Goal: Transaction & Acquisition: Purchase product/service

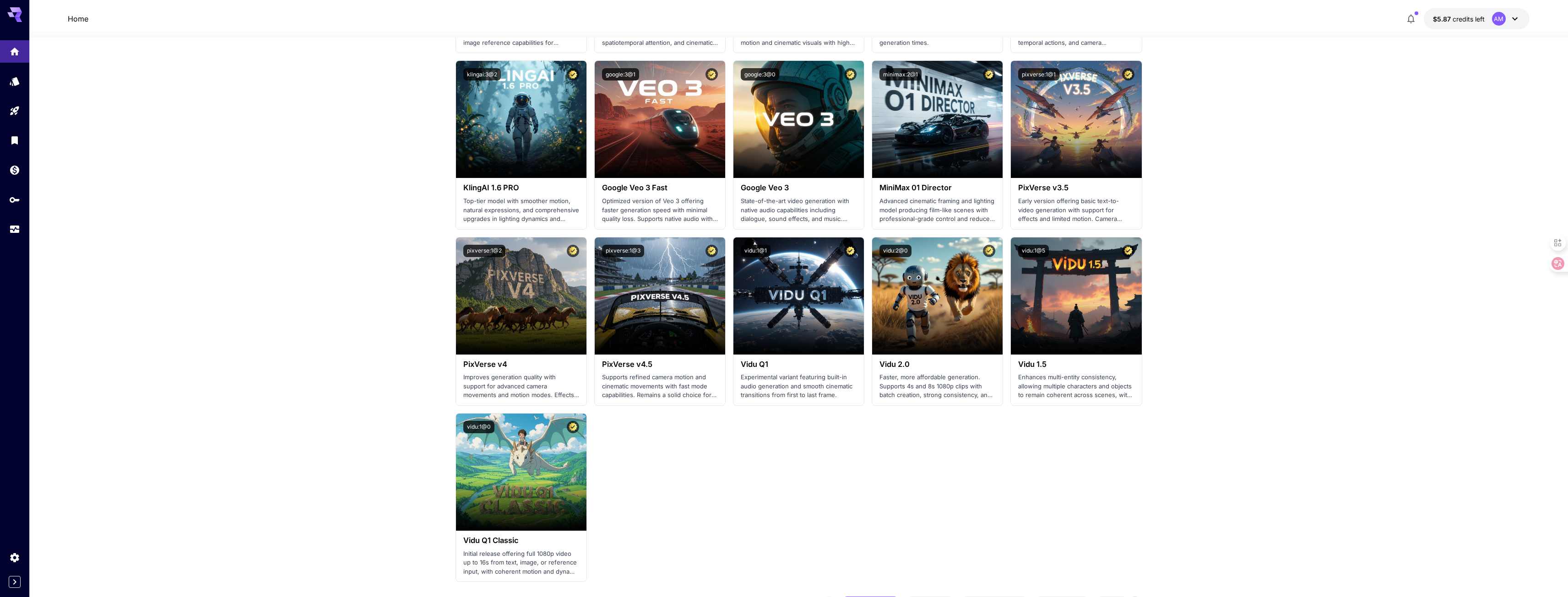
click at [1492, 19] on div "AM" at bounding box center [1499, 19] width 14 height 14
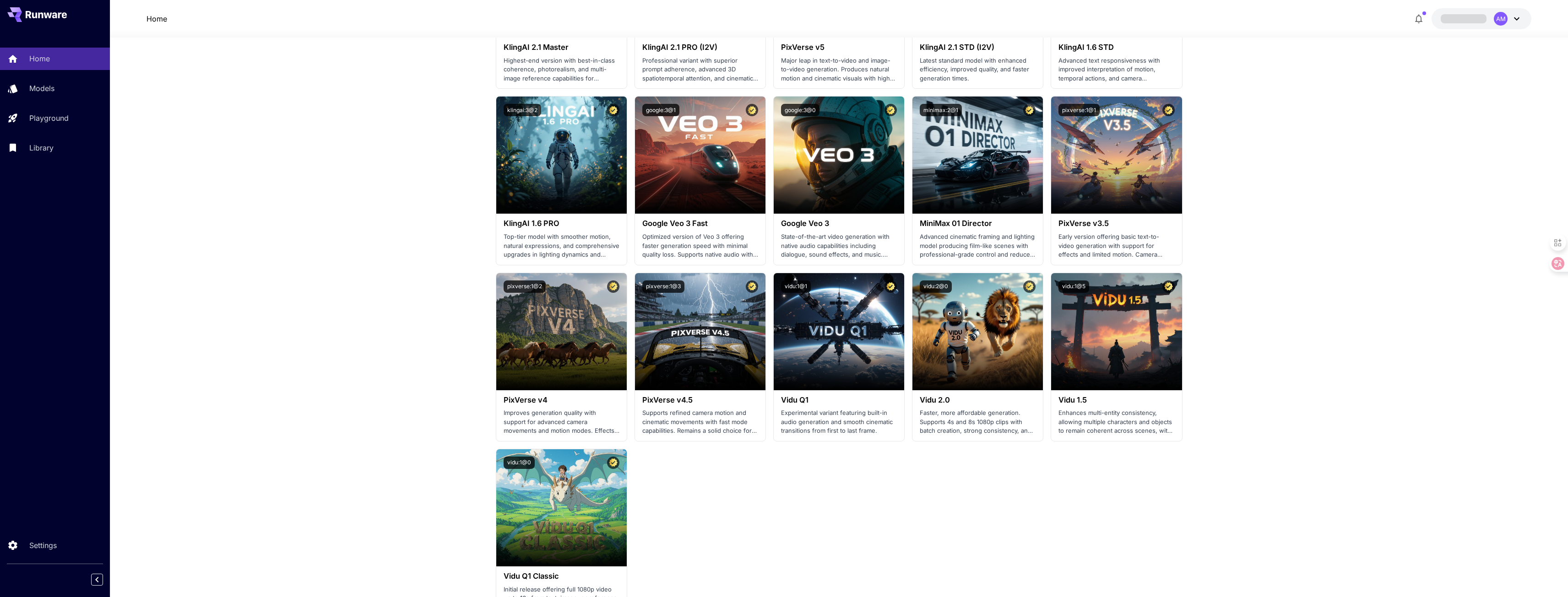
scroll to position [549, 0]
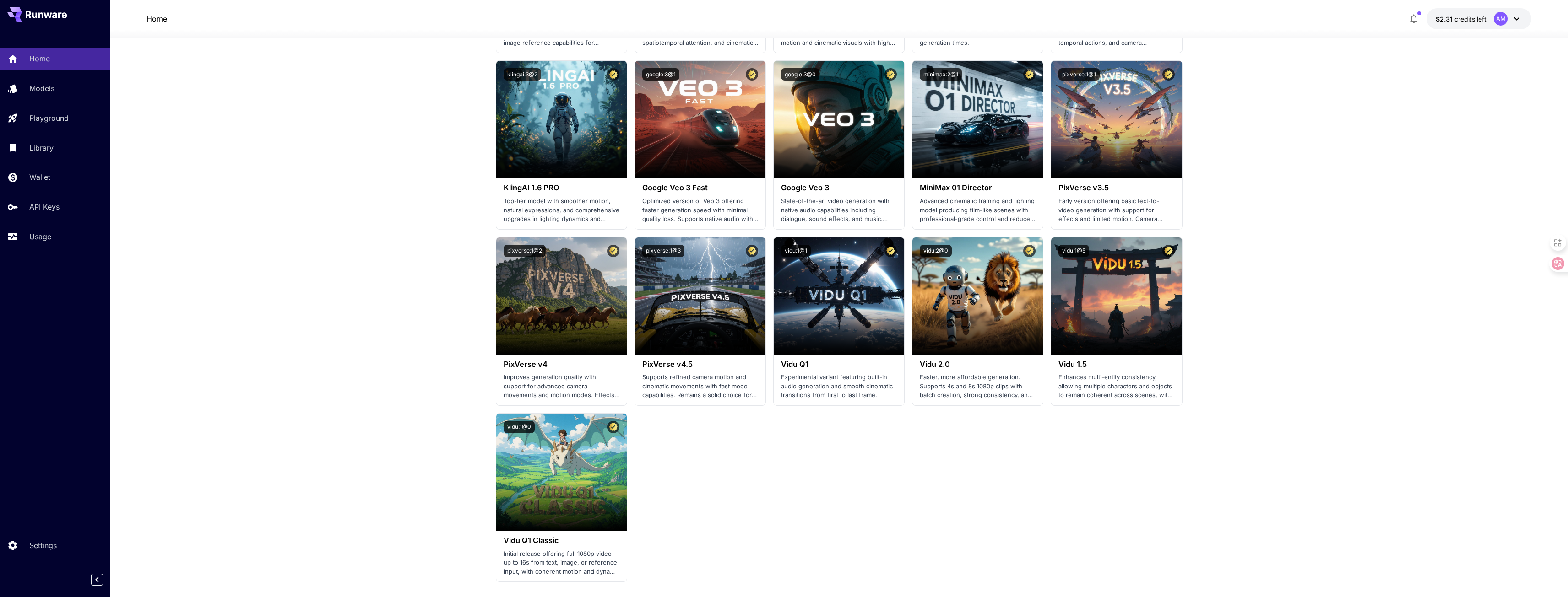
click at [1482, 25] on button "$2.31 credits left AM" at bounding box center [1479, 19] width 105 height 21
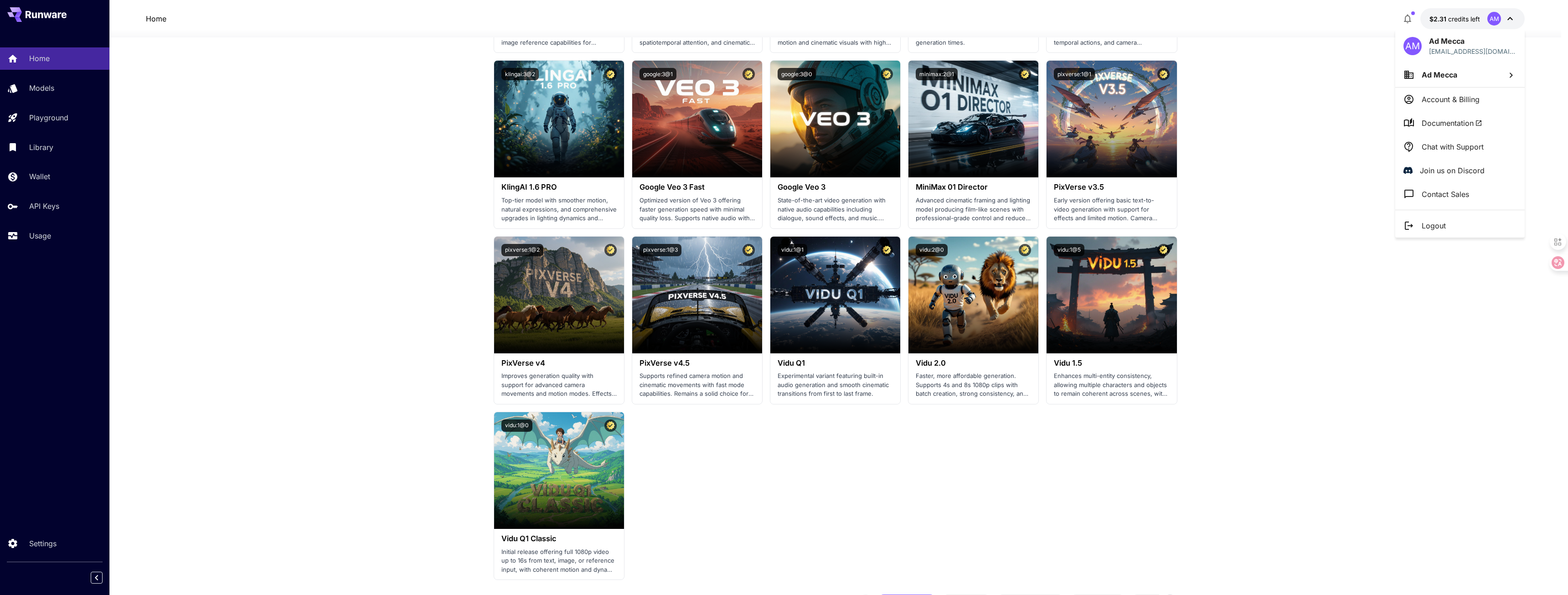
click at [45, 208] on div at bounding box center [784, 297] width 1568 height 595
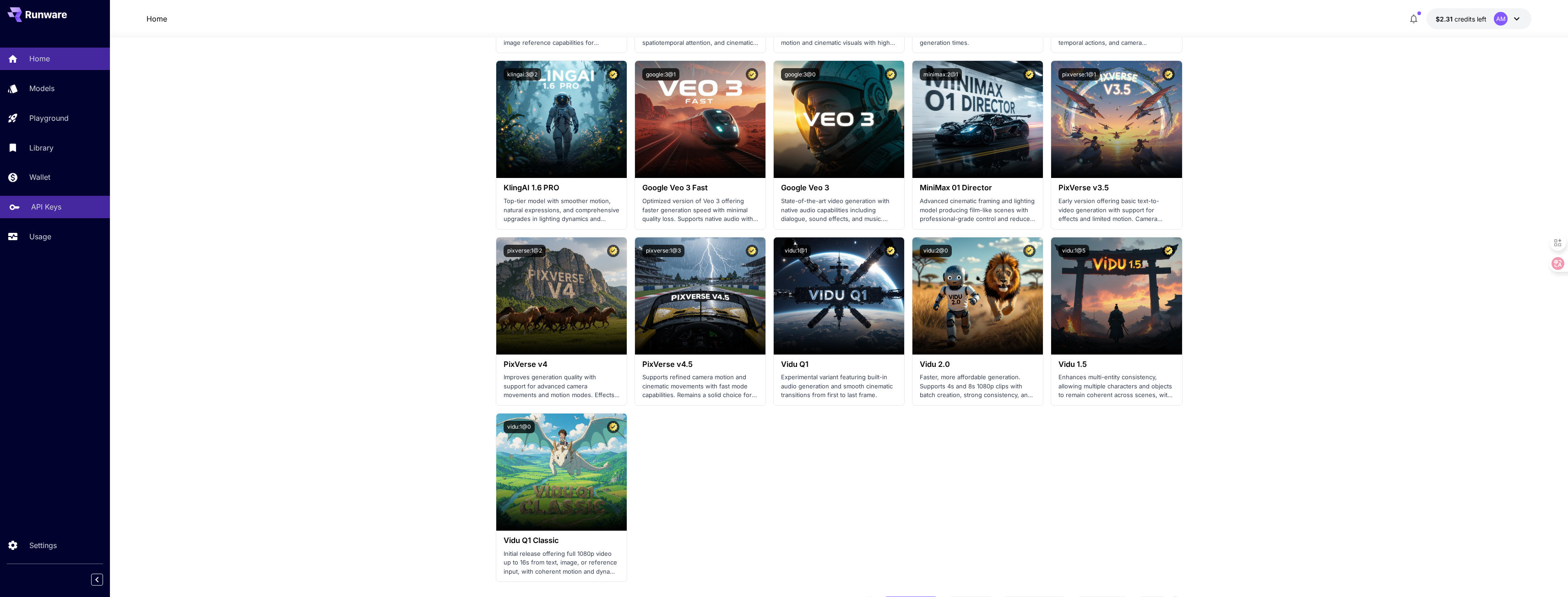
click at [39, 211] on p "API Keys" at bounding box center [46, 207] width 30 height 11
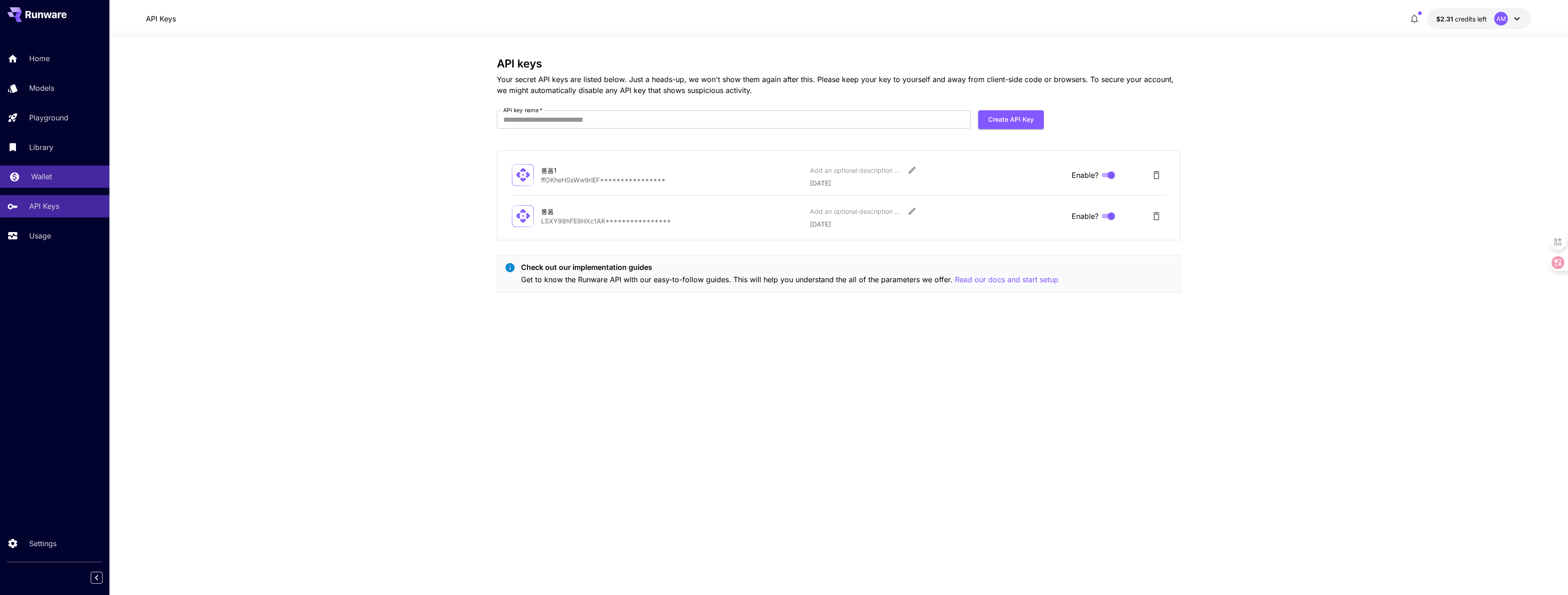
click at [52, 182] on p "Wallet" at bounding box center [41, 177] width 21 height 11
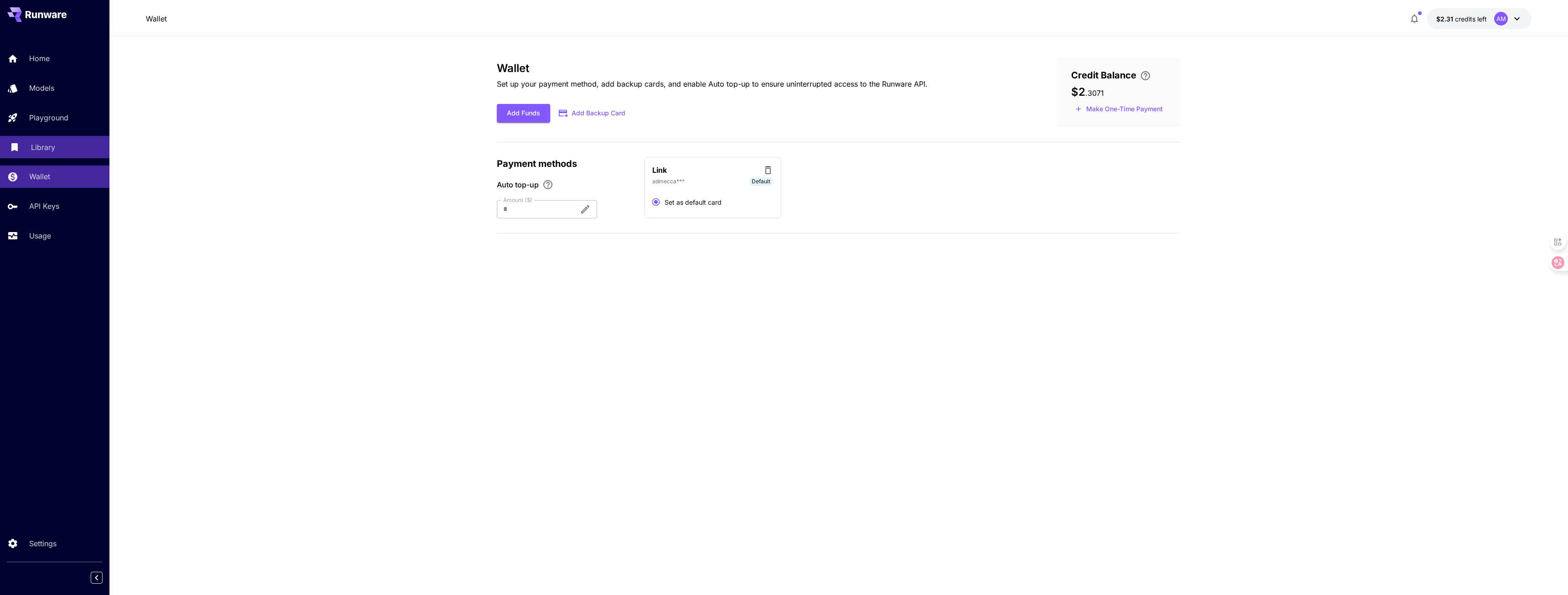
click at [60, 157] on link "Library" at bounding box center [54, 147] width 109 height 22
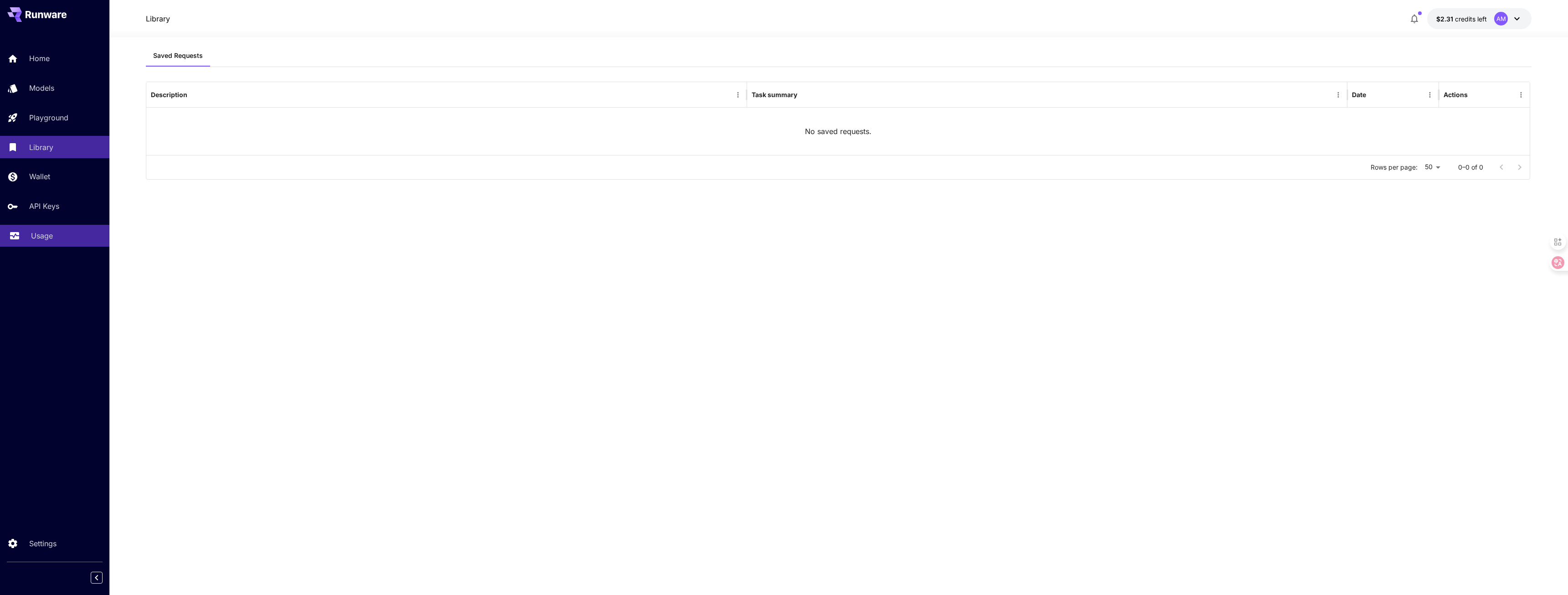
click at [42, 239] on p "Usage" at bounding box center [42, 236] width 22 height 11
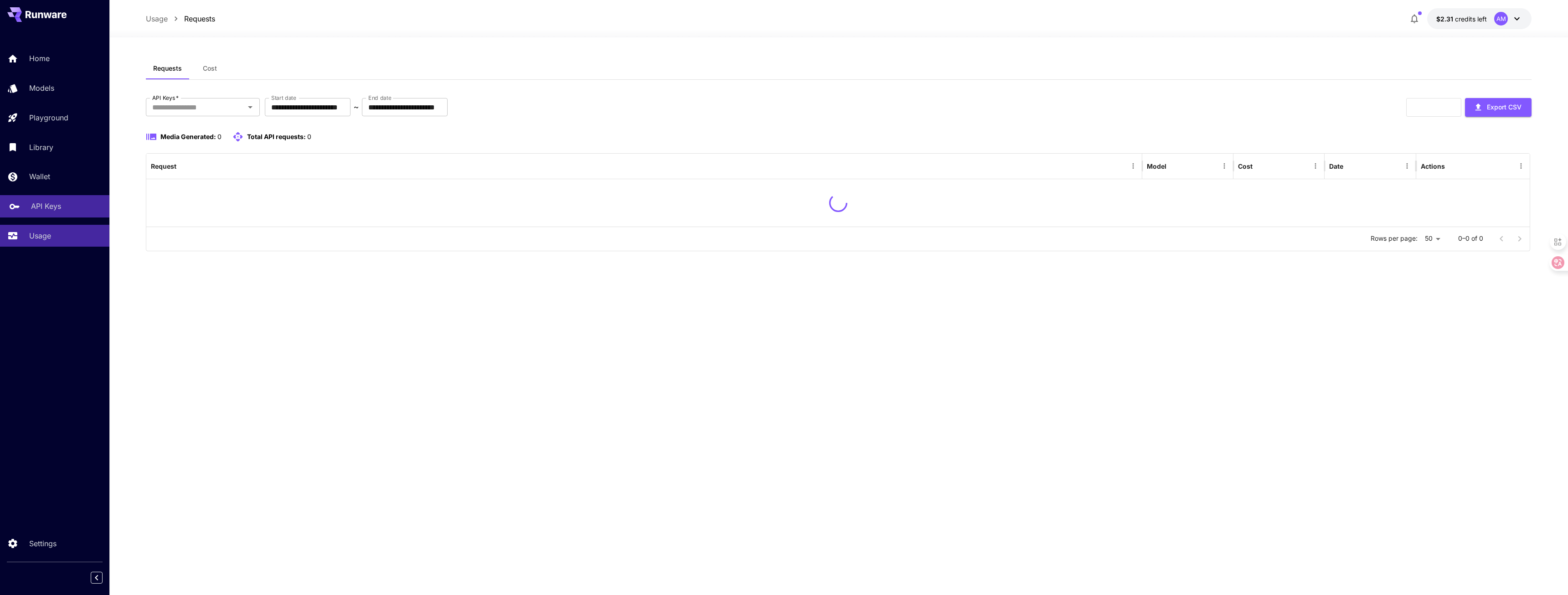
click at [55, 205] on p "API Keys" at bounding box center [46, 206] width 30 height 11
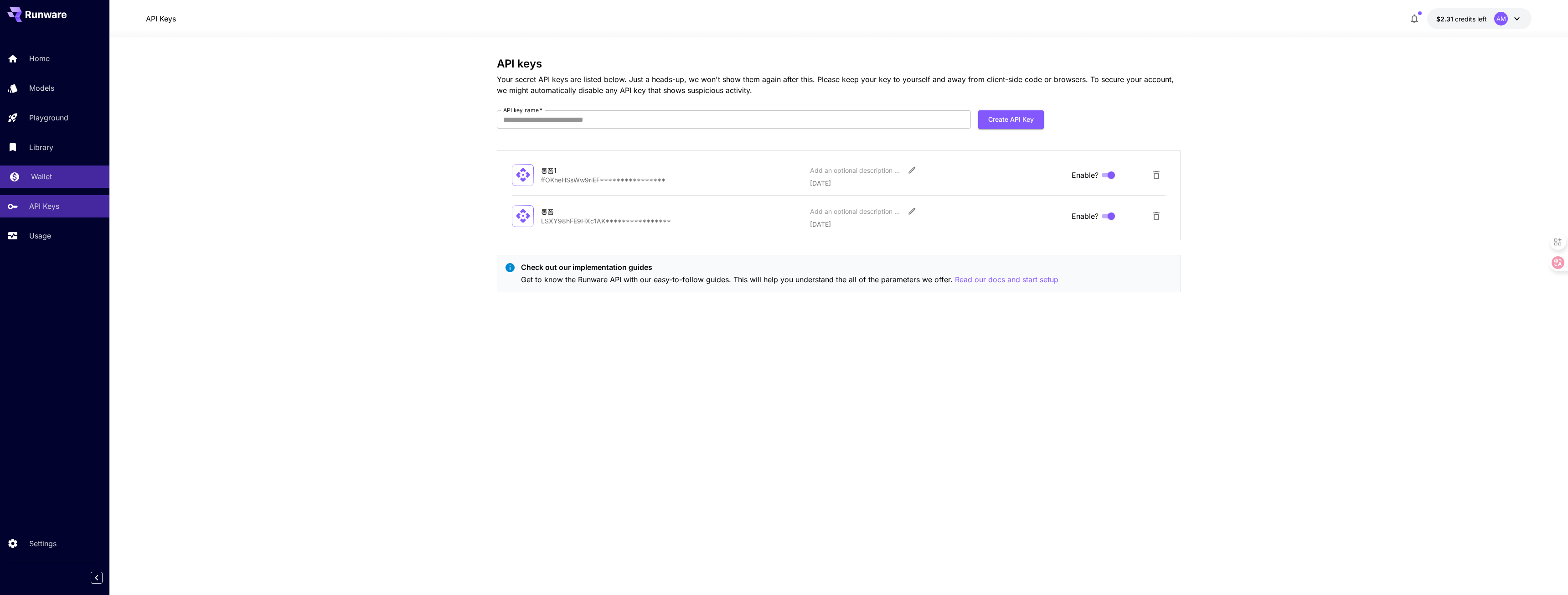
click at [59, 175] on div "Wallet" at bounding box center [66, 177] width 71 height 11
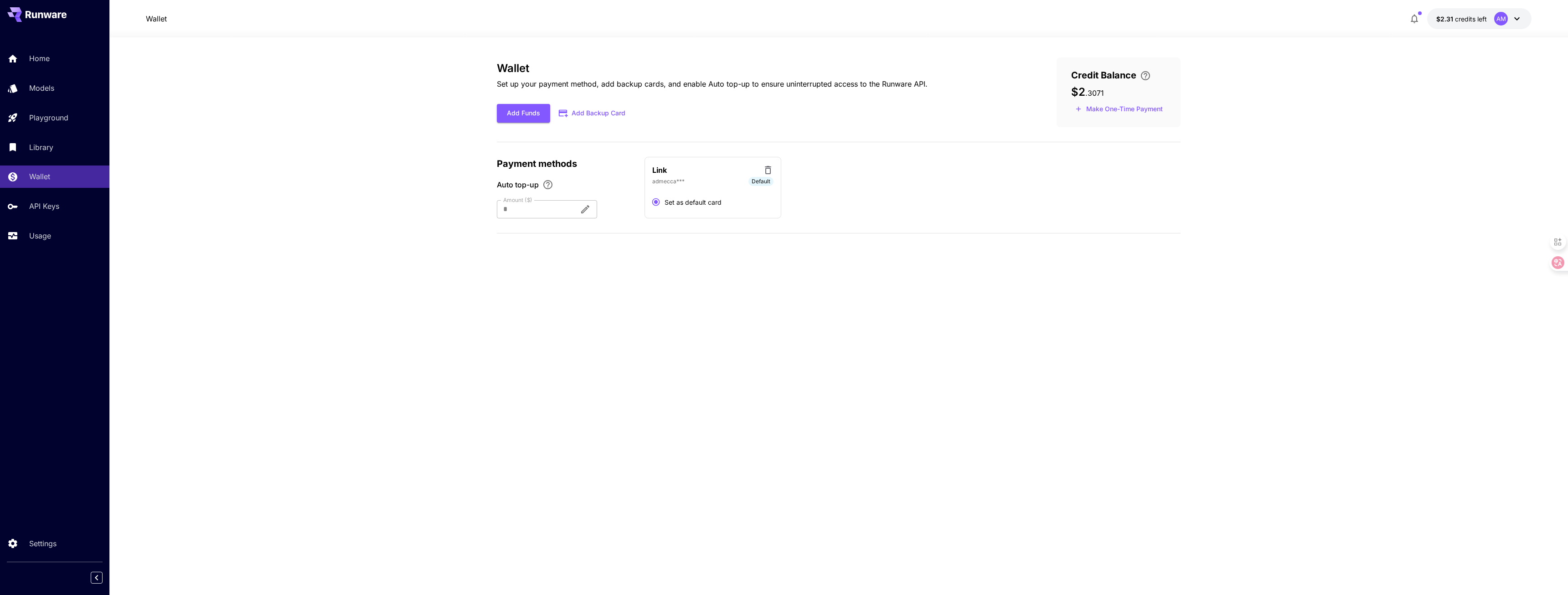
click at [556, 208] on div at bounding box center [534, 209] width 75 height 19
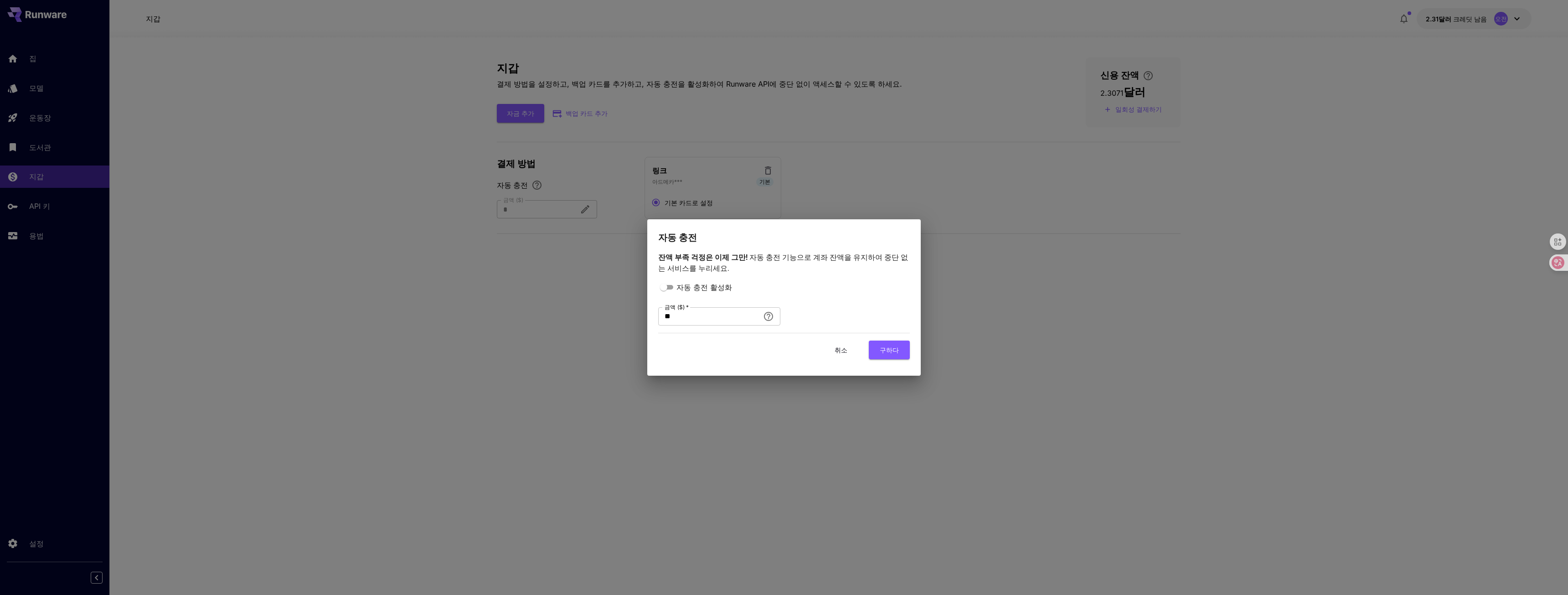
click at [841, 354] on font "취소" at bounding box center [841, 350] width 13 height 12
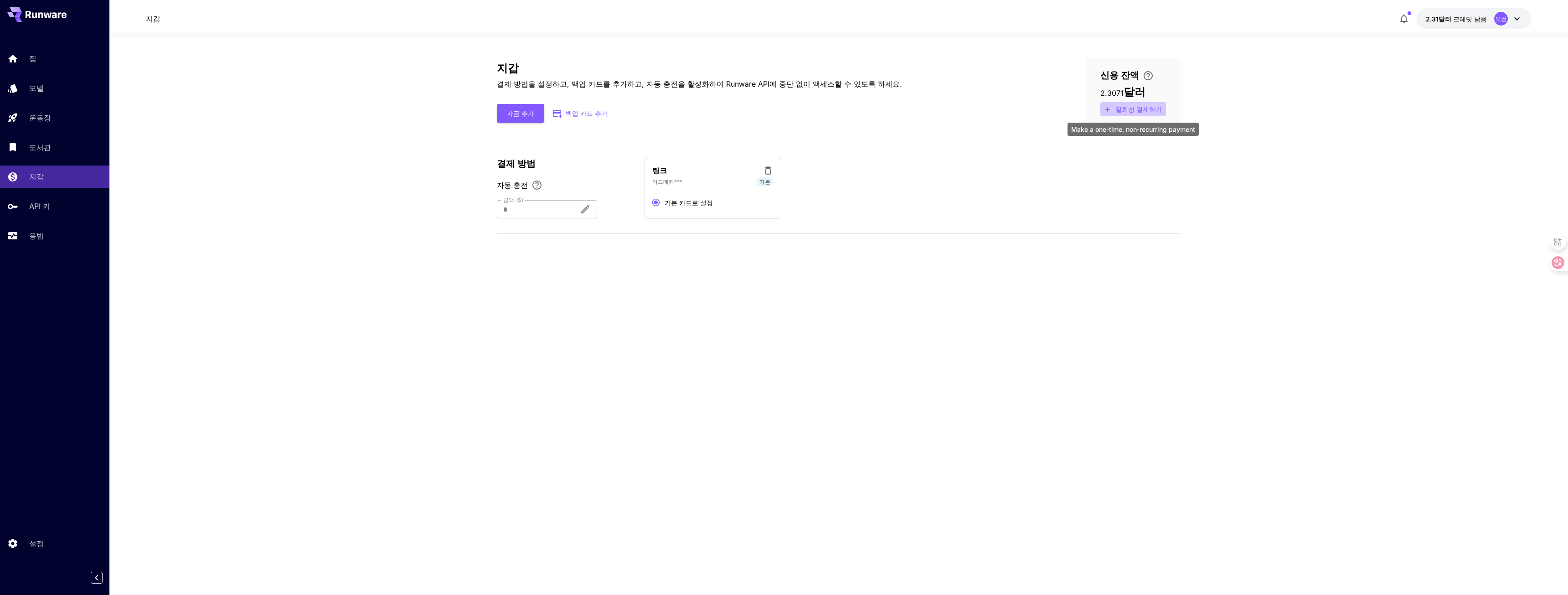
click at [1145, 110] on font "일회성 결제하기" at bounding box center [1138, 109] width 47 height 8
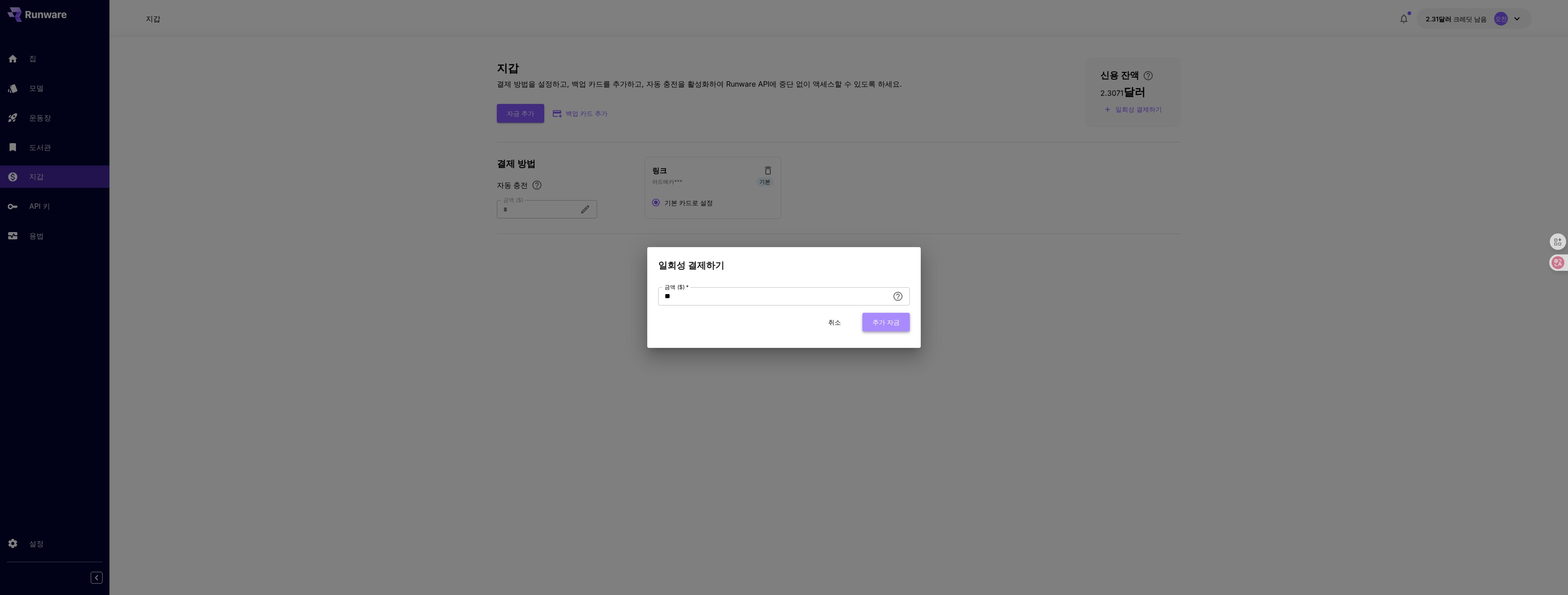
click at [877, 320] on font "추가 자금" at bounding box center [886, 322] width 27 height 8
